Goal: Task Accomplishment & Management: Complete application form

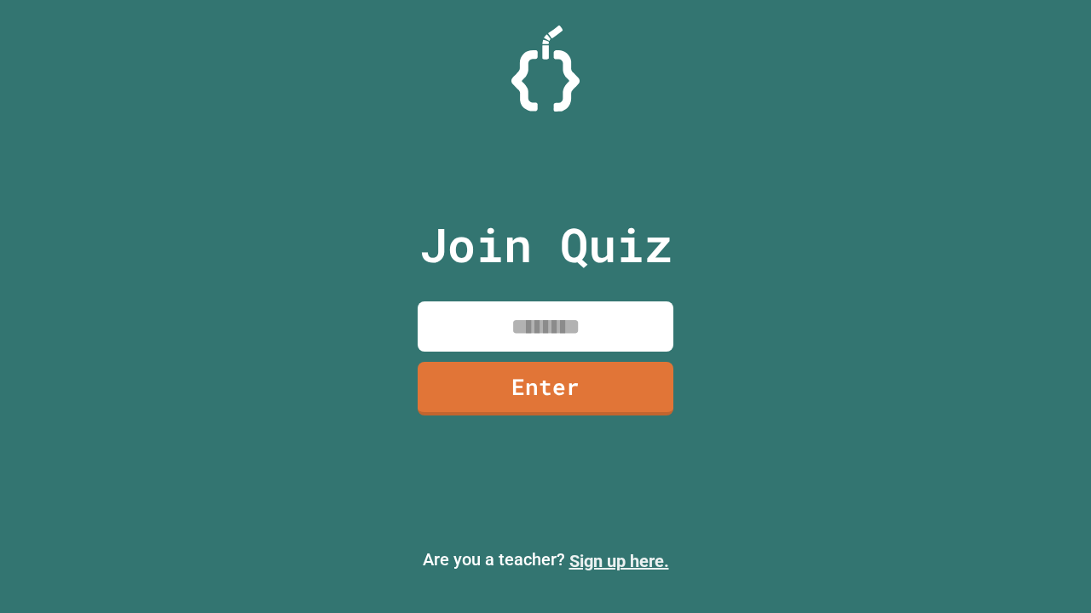
click at [619, 561] on link "Sign up here." at bounding box center [619, 561] width 100 height 20
